Goal: Transaction & Acquisition: Obtain resource

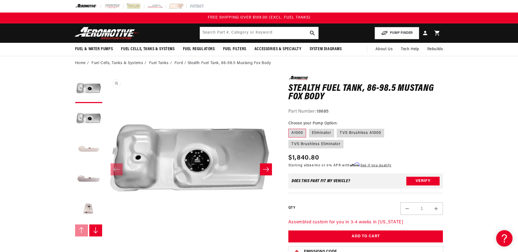
scroll to position [0, 0]
click at [83, 120] on button "Load image 2 in gallery view" at bounding box center [88, 119] width 27 height 27
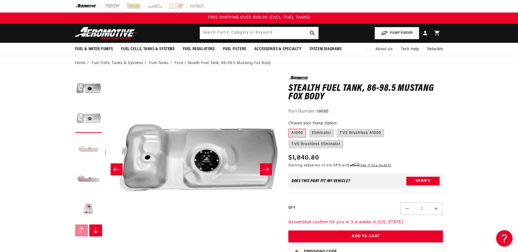
scroll to position [0, 172]
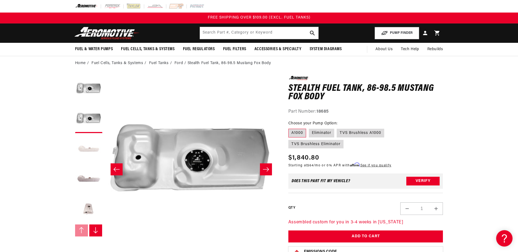
click at [81, 149] on button "Load image 3 in gallery view" at bounding box center [88, 149] width 27 height 27
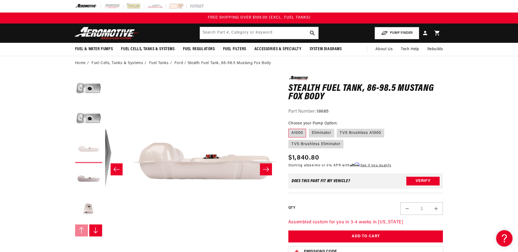
scroll to position [0, 345]
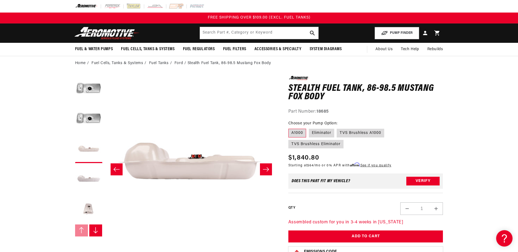
click at [88, 180] on button "Load image 4 in gallery view" at bounding box center [88, 179] width 27 height 27
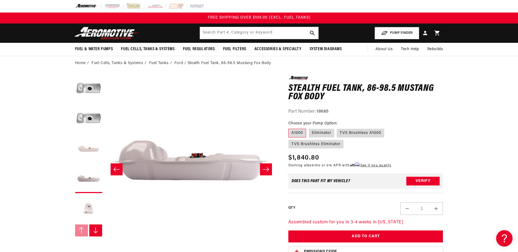
click at [88, 210] on button "Load image 5 in gallery view" at bounding box center [88, 209] width 27 height 27
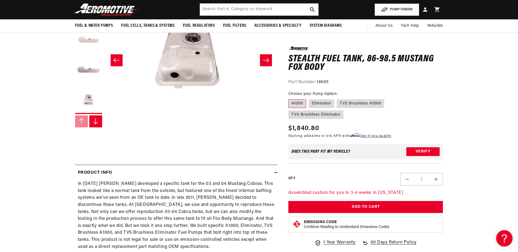
scroll to position [0, 689]
click at [87, 100] on button "Load image 5 in gallery view" at bounding box center [88, 100] width 27 height 27
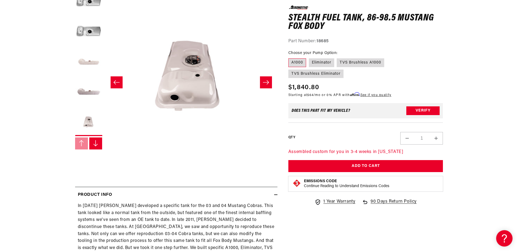
scroll to position [55, 0]
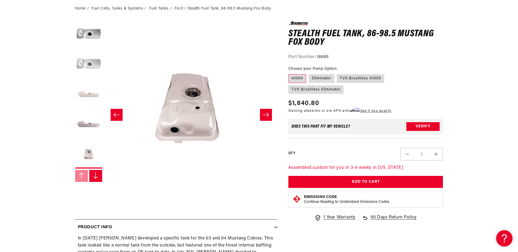
click at [82, 64] on button "Load image 2 in gallery view" at bounding box center [88, 64] width 27 height 27
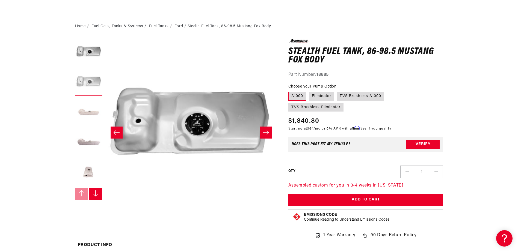
scroll to position [27, 0]
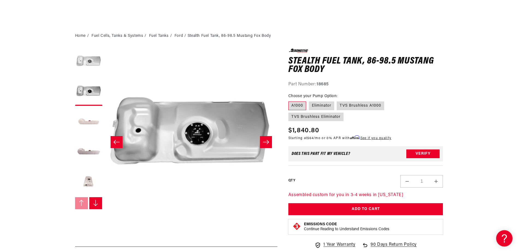
click at [91, 58] on button "Load image 1 in gallery view" at bounding box center [88, 62] width 27 height 27
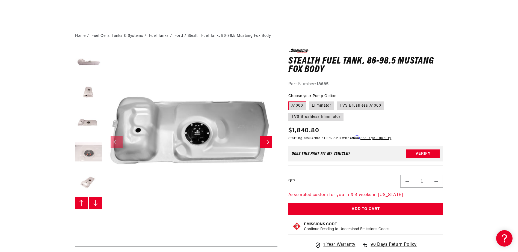
scroll to position [90, 0]
click at [91, 153] on button "Load image 7 in gallery view" at bounding box center [88, 152] width 27 height 27
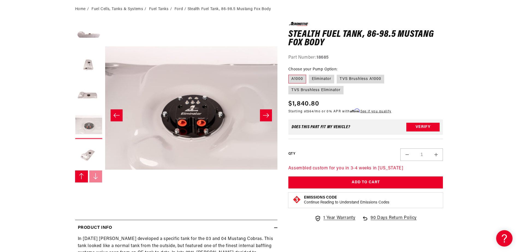
scroll to position [55, 0]
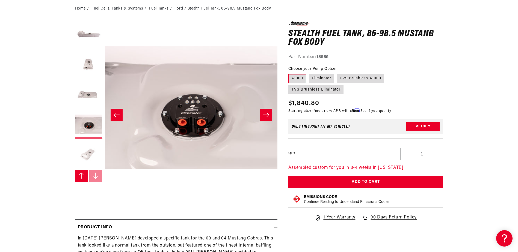
click at [90, 153] on button "Load image 8 in gallery view" at bounding box center [88, 154] width 27 height 27
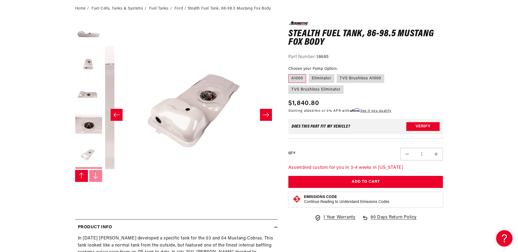
scroll to position [0, 1206]
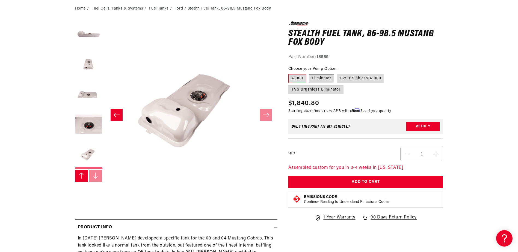
click at [321, 80] on label "Eliminator" at bounding box center [321, 78] width 25 height 9
click at [309, 73] on input "Eliminator" at bounding box center [309, 73] width 0 height 0
radio input "true"
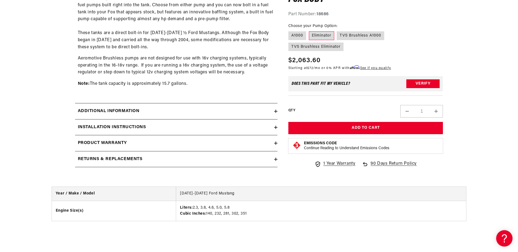
scroll to position [382, 0]
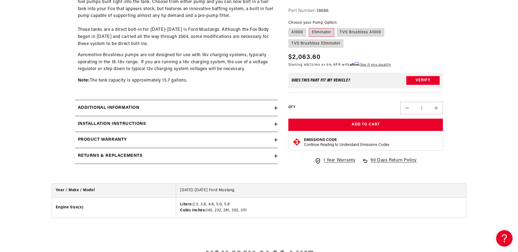
click at [275, 108] on icon at bounding box center [275, 108] width 3 height 0
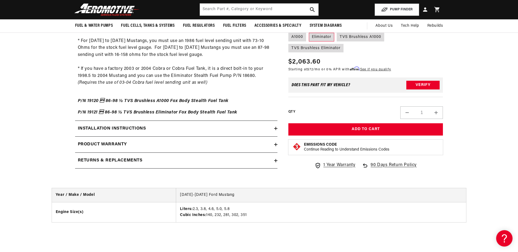
scroll to position [900, 0]
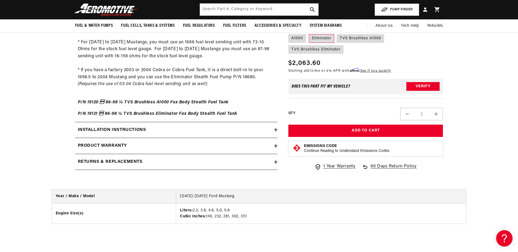
click at [275, 130] on icon at bounding box center [275, 129] width 3 height 3
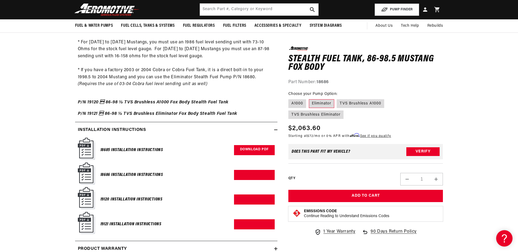
click at [253, 148] on link "Download PDF" at bounding box center [254, 150] width 41 height 10
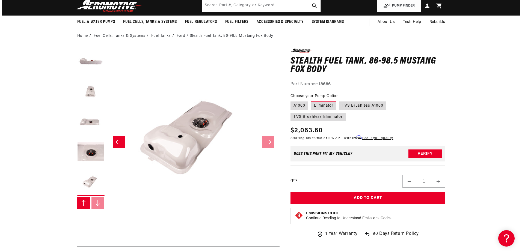
scroll to position [0, 0]
